Goal: Task Accomplishment & Management: Use online tool/utility

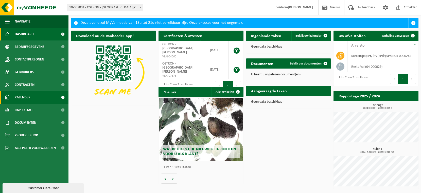
click at [29, 97] on span "Kalender" at bounding box center [23, 97] width 16 height 13
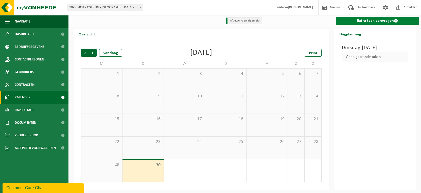
click at [349, 22] on link "Extra taak aanvragen" at bounding box center [377, 21] width 83 height 8
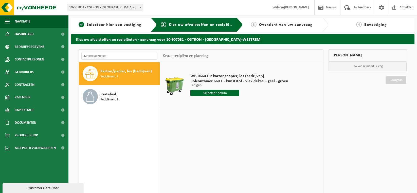
click at [209, 94] on input "text" at bounding box center [214, 93] width 49 height 6
click at [229, 137] on div "17" at bounding box center [230, 138] width 9 height 8
type input "Van [DATE]"
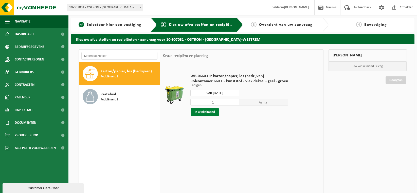
click at [204, 113] on button "In winkelmand" at bounding box center [205, 112] width 28 height 8
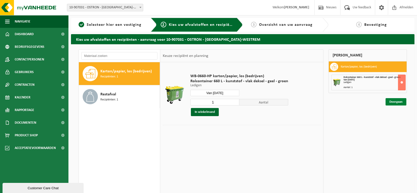
click at [394, 103] on link "Doorgaan" at bounding box center [396, 101] width 21 height 7
